Goal: Task Accomplishment & Management: Use online tool/utility

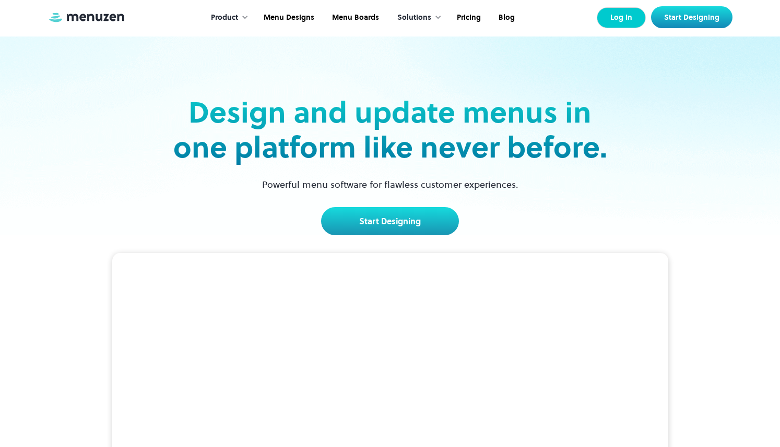
click at [622, 18] on link "Log In" at bounding box center [621, 17] width 49 height 21
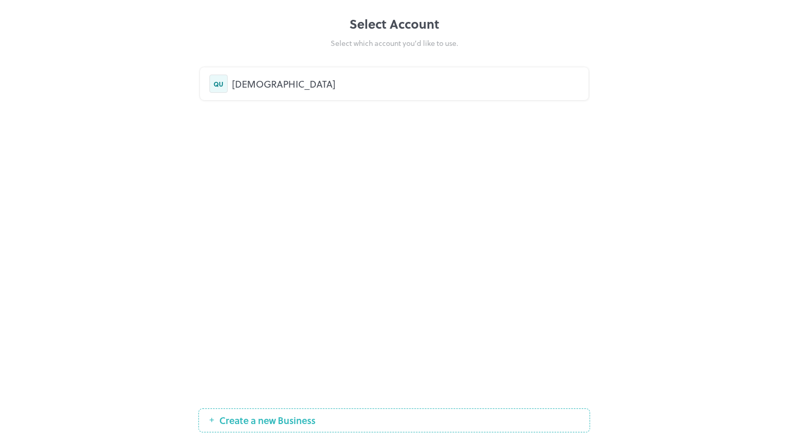
click at [450, 79] on div "QURE" at bounding box center [405, 84] width 347 height 14
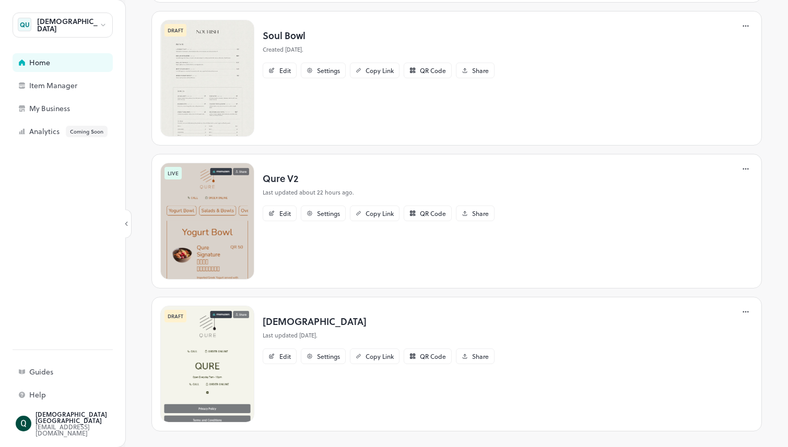
scroll to position [123, 0]
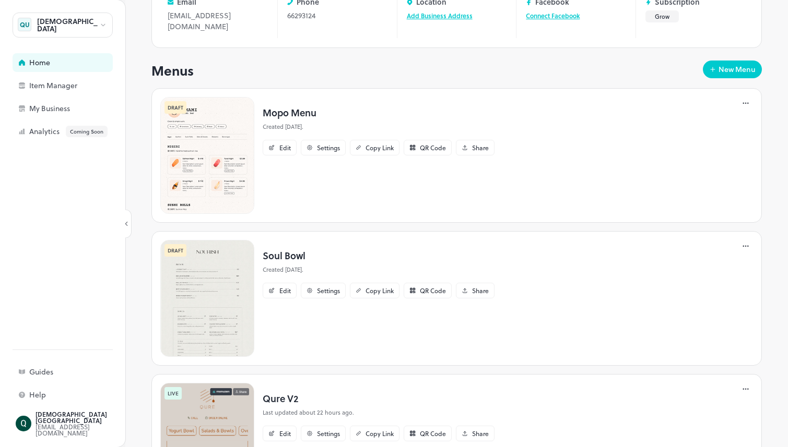
click at [223, 178] on img at bounding box center [207, 155] width 94 height 117
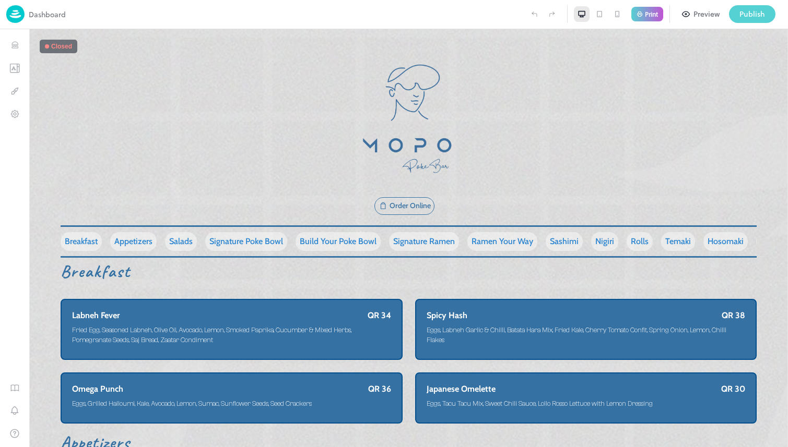
click at [750, 14] on div "Publish" at bounding box center [752, 13] width 26 height 11
drag, startPoint x: 394, startPoint y: 199, endPoint x: 349, endPoint y: 200, distance: 44.9
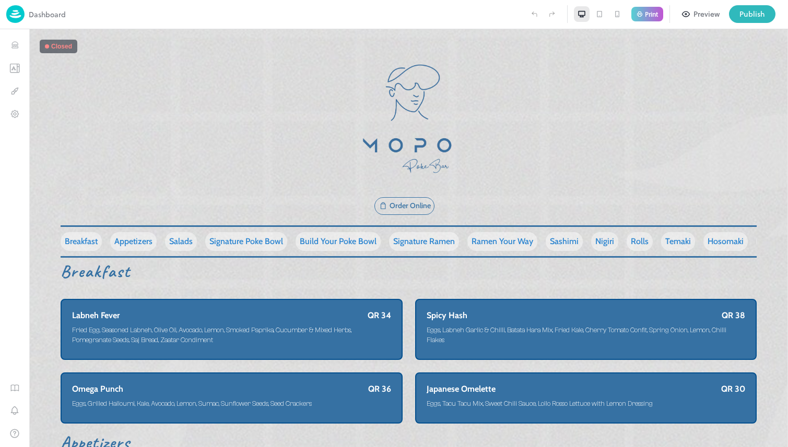
drag, startPoint x: 413, startPoint y: 239, endPoint x: 591, endPoint y: 239, distance: 177.5
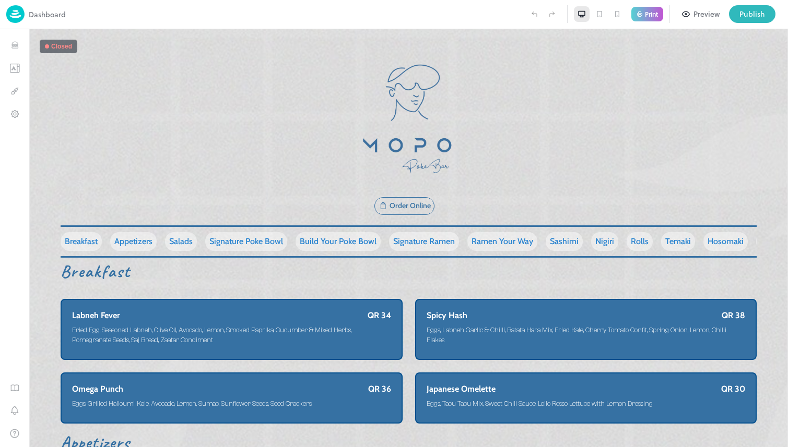
click at [617, 447] on div at bounding box center [394, 447] width 788 height 0
